Goal: Task Accomplishment & Management: Manage account settings

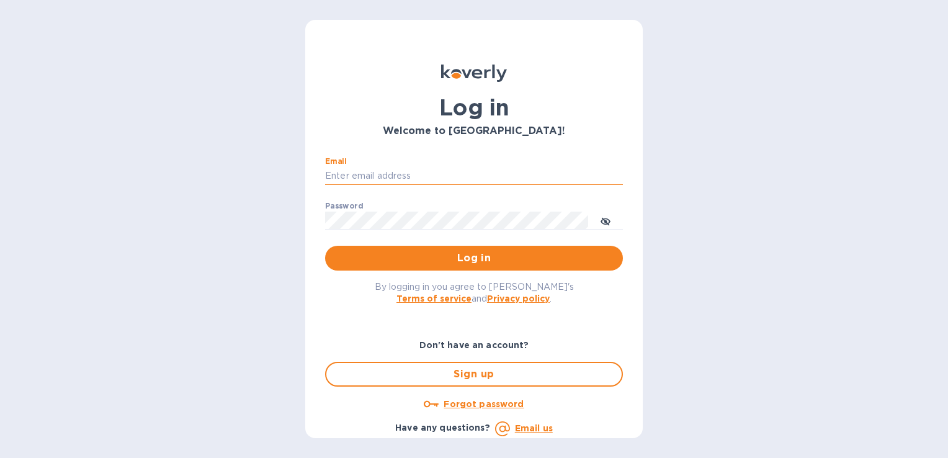
click at [409, 172] on input "Email" at bounding box center [474, 176] width 298 height 19
type input "[PERSON_NAME][EMAIL_ADDRESS][DOMAIN_NAME]"
click at [325, 246] on button "Log in" at bounding box center [474, 258] width 298 height 25
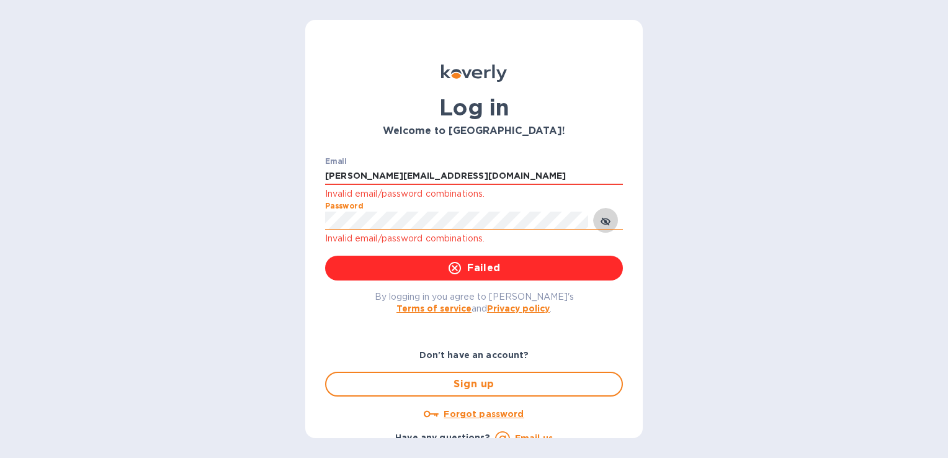
click at [603, 221] on icon "toggle password visibility" at bounding box center [605, 221] width 10 height 10
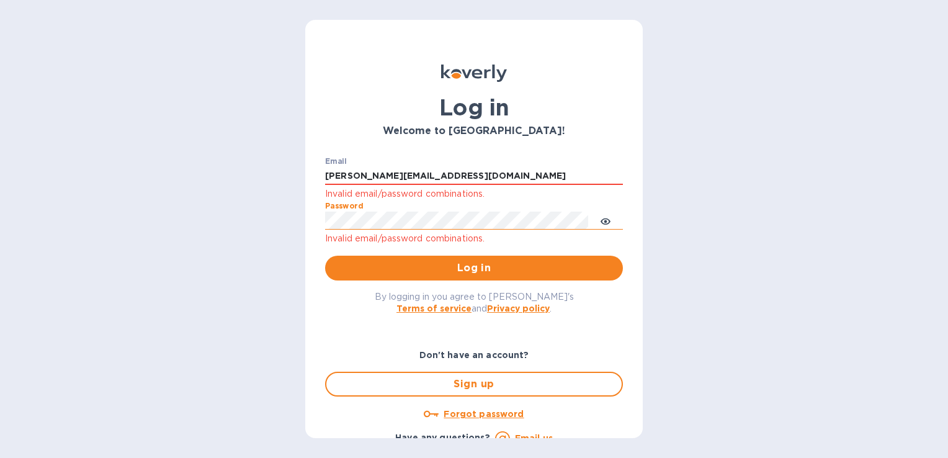
click at [298, 223] on div "Log in Welcome to [GEOGRAPHIC_DATA]! Email [PERSON_NAME][EMAIL_ADDRESS][DOMAIN_…" at bounding box center [474, 229] width 948 height 458
click at [451, 272] on span "Log in" at bounding box center [474, 268] width 278 height 15
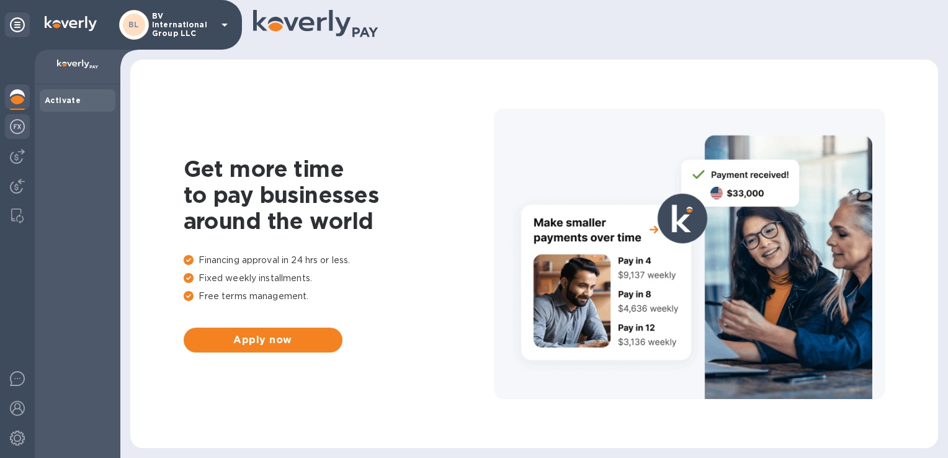
click at [20, 128] on img at bounding box center [17, 126] width 15 height 15
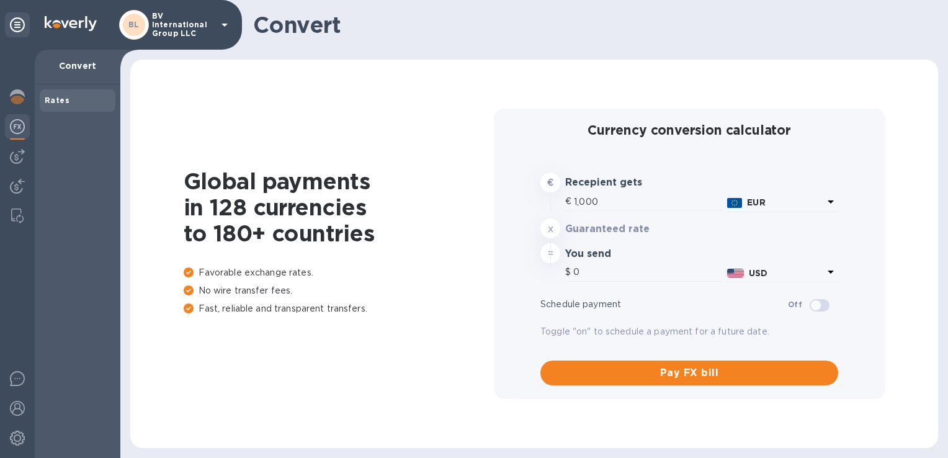
type input "1,183.51"
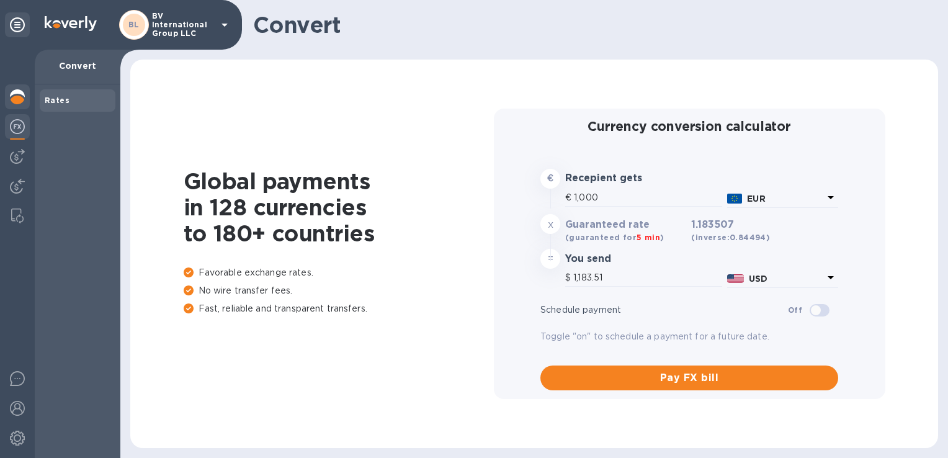
click at [14, 101] on img at bounding box center [17, 96] width 15 height 15
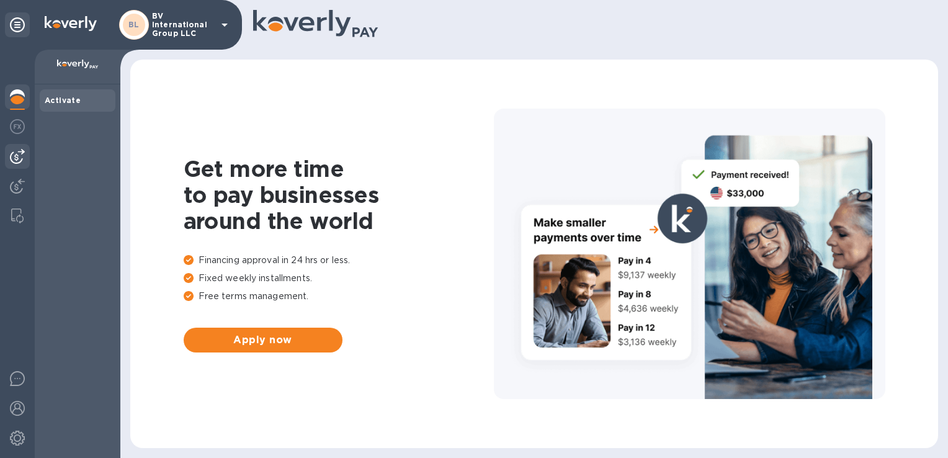
click at [17, 153] on img at bounding box center [17, 156] width 15 height 15
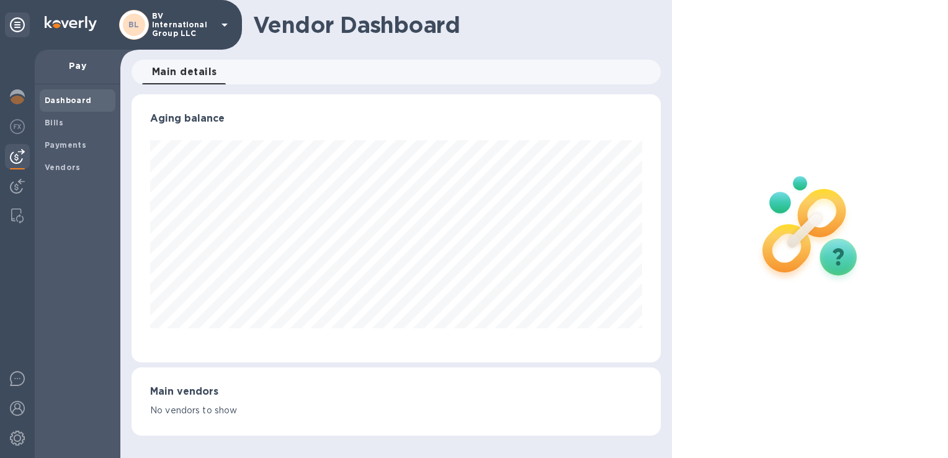
scroll to position [268, 528]
click at [19, 180] on img at bounding box center [17, 186] width 15 height 15
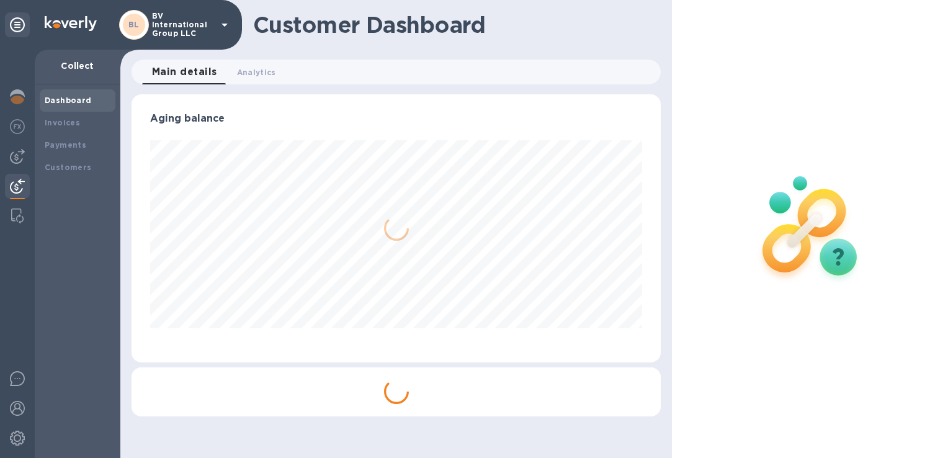
scroll to position [268, 528]
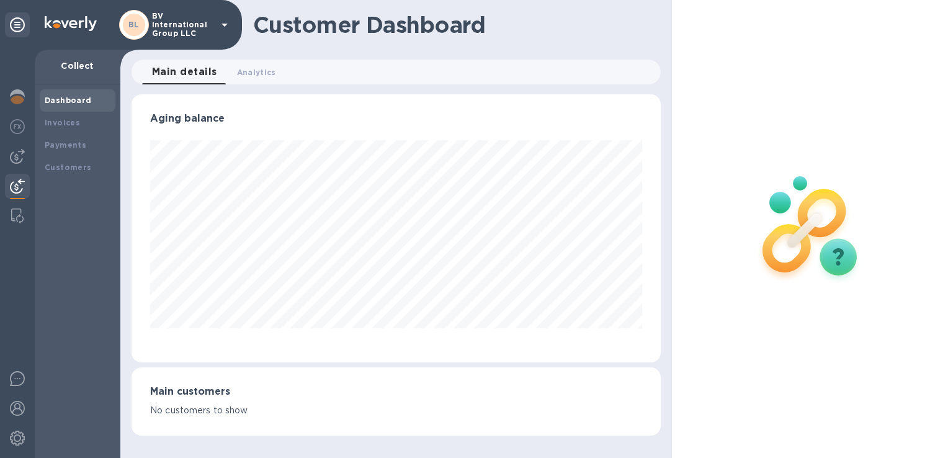
click at [203, 26] on p "BV International Group LLC" at bounding box center [183, 25] width 62 height 26
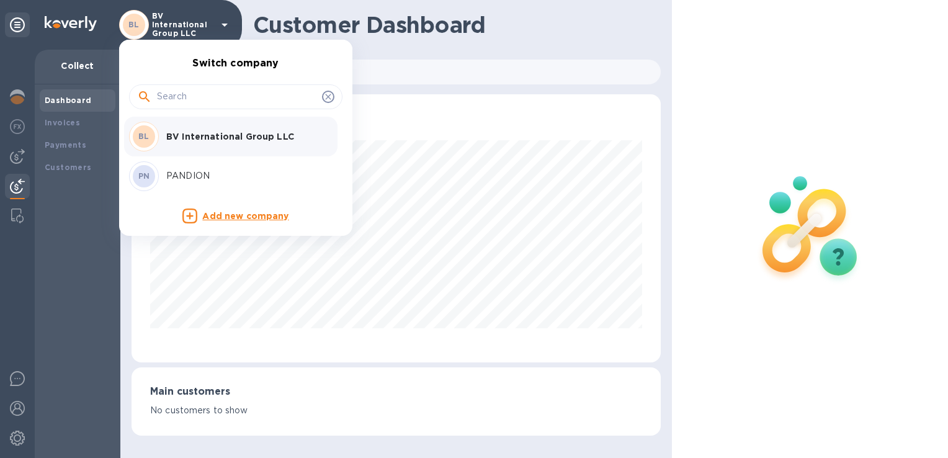
click at [187, 173] on p "PANDION" at bounding box center [244, 175] width 156 height 13
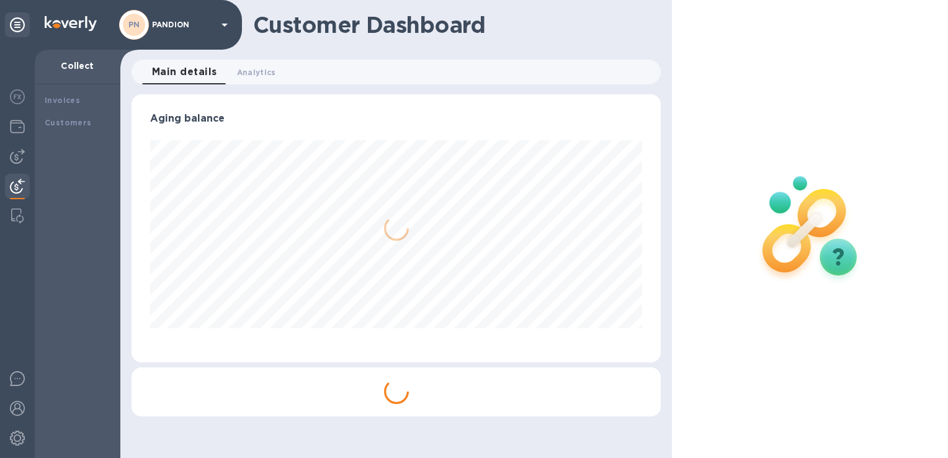
scroll to position [268, 528]
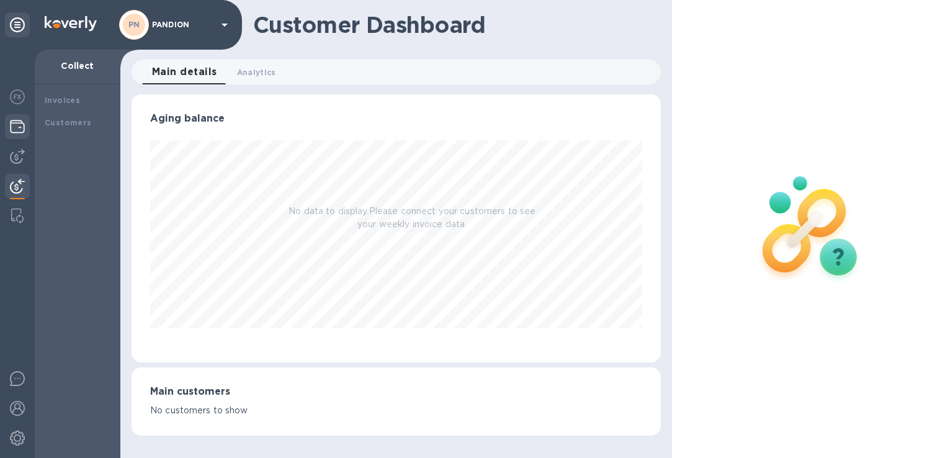
click at [16, 128] on img at bounding box center [17, 126] width 15 height 15
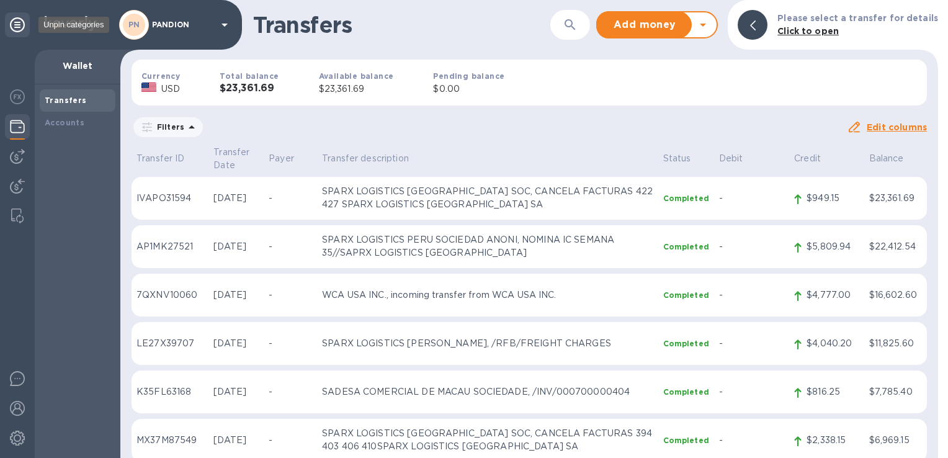
click at [11, 26] on icon at bounding box center [17, 24] width 15 height 15
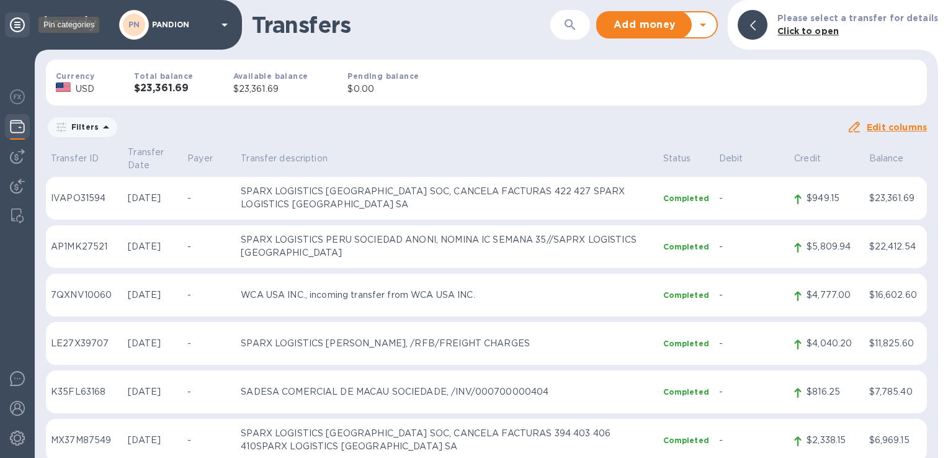
click at [12, 27] on icon at bounding box center [17, 24] width 15 height 15
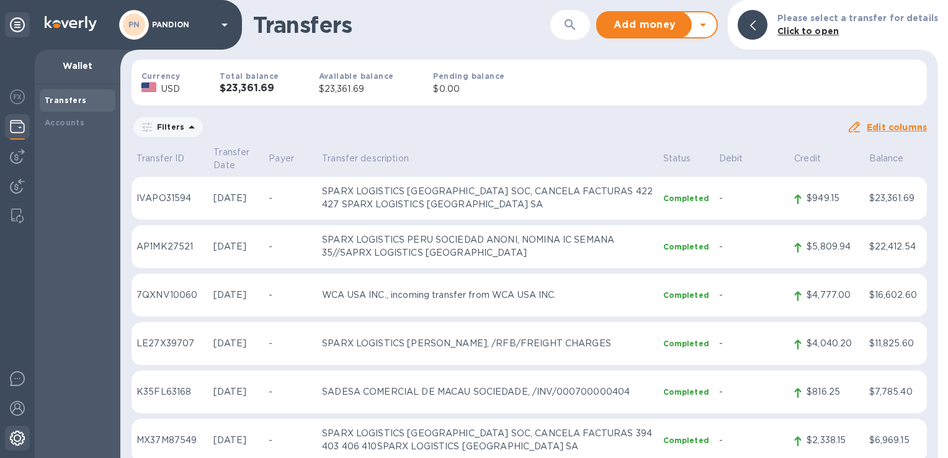
click at [17, 440] on img at bounding box center [17, 437] width 15 height 15
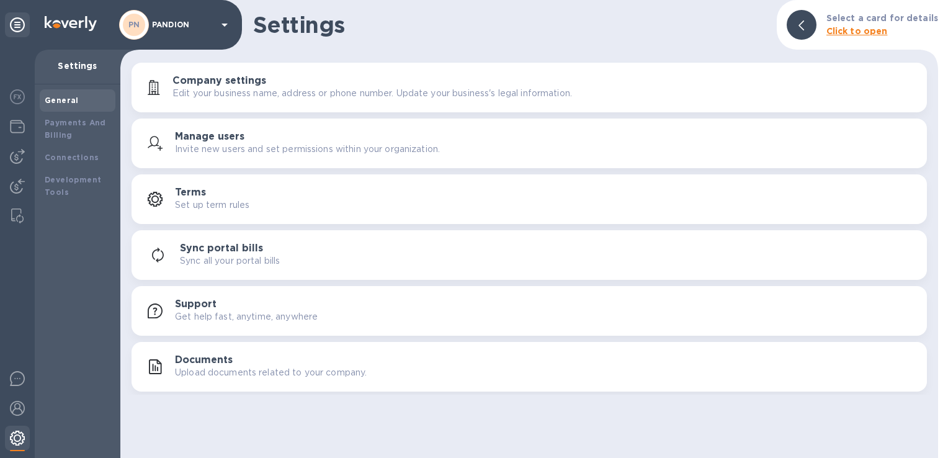
click at [17, 440] on img at bounding box center [17, 437] width 15 height 15
click at [17, 403] on img at bounding box center [17, 408] width 15 height 15
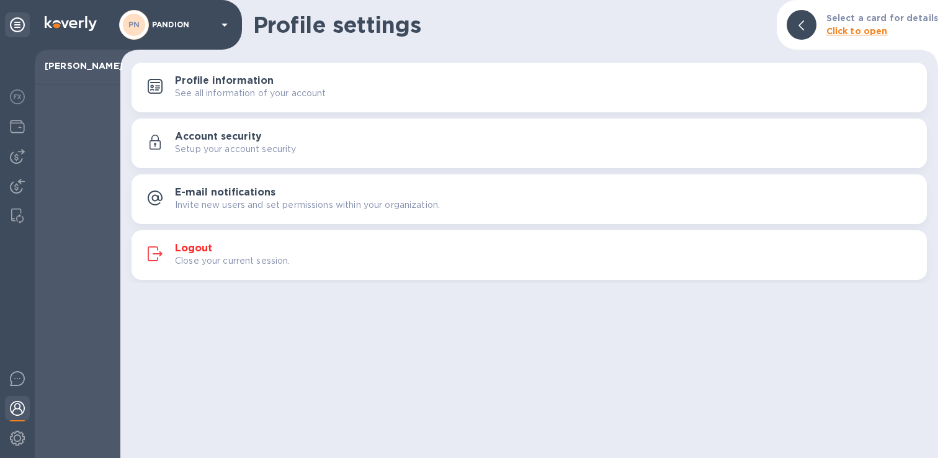
click at [283, 240] on div "Logout Close your current session." at bounding box center [529, 255] width 780 height 30
